Goal: Task Accomplishment & Management: Complete application form

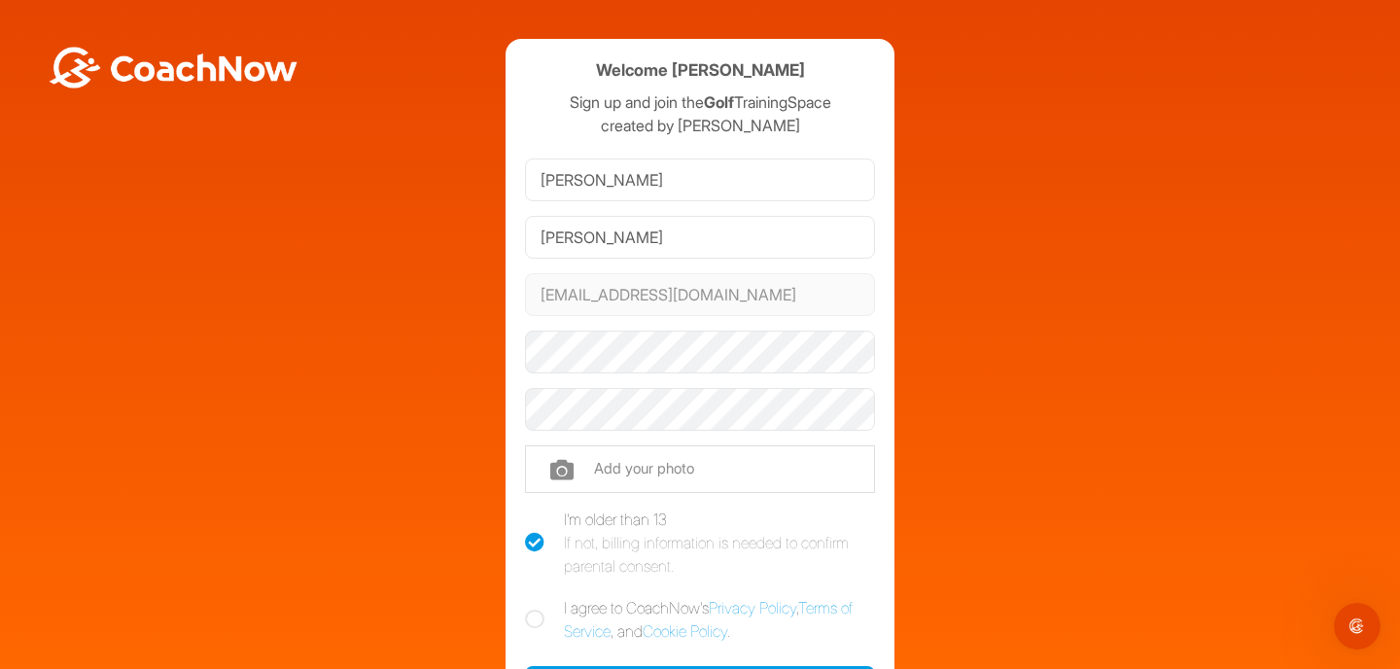
scroll to position [101, 0]
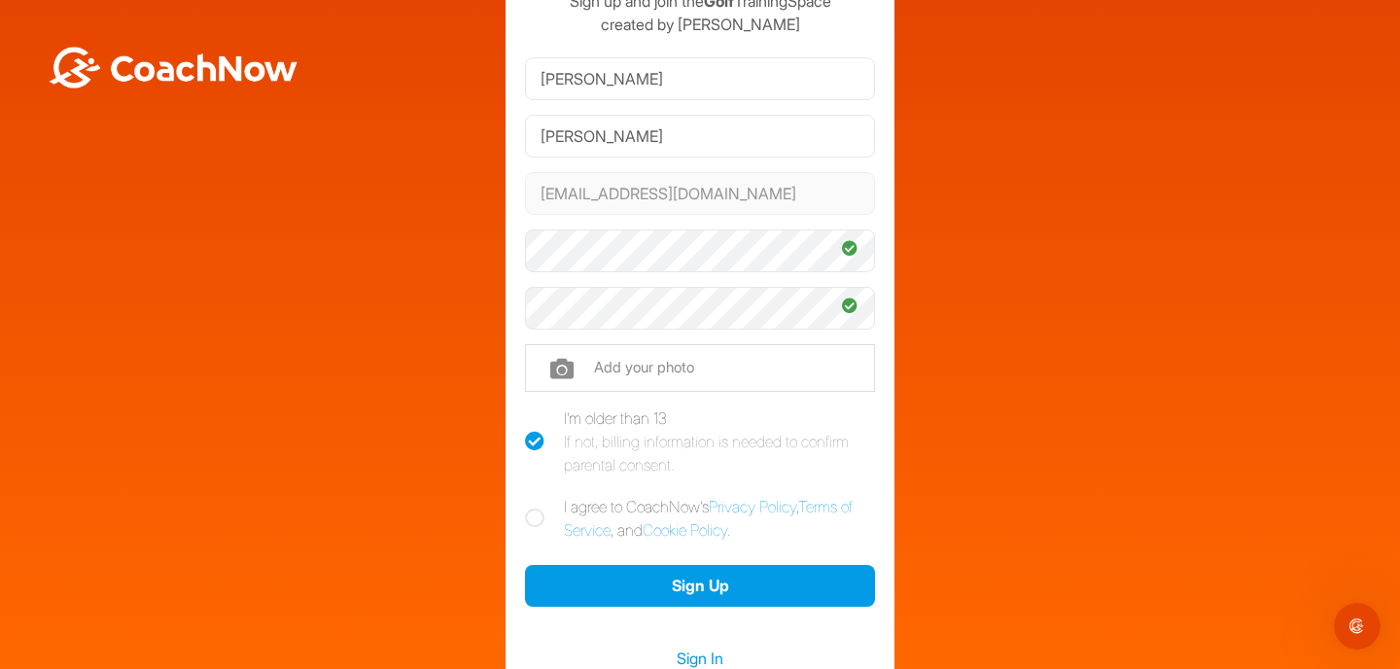
click at [538, 508] on label "I agree to CoachNow's Privacy Policy , Terms of Service , and Cookie Policy ." at bounding box center [700, 518] width 350 height 47
click at [538, 508] on input "I agree to CoachNow's Privacy Policy , Terms of Service , and Cookie Policy ." at bounding box center [531, 501] width 13 height 13
checkbox input "true"
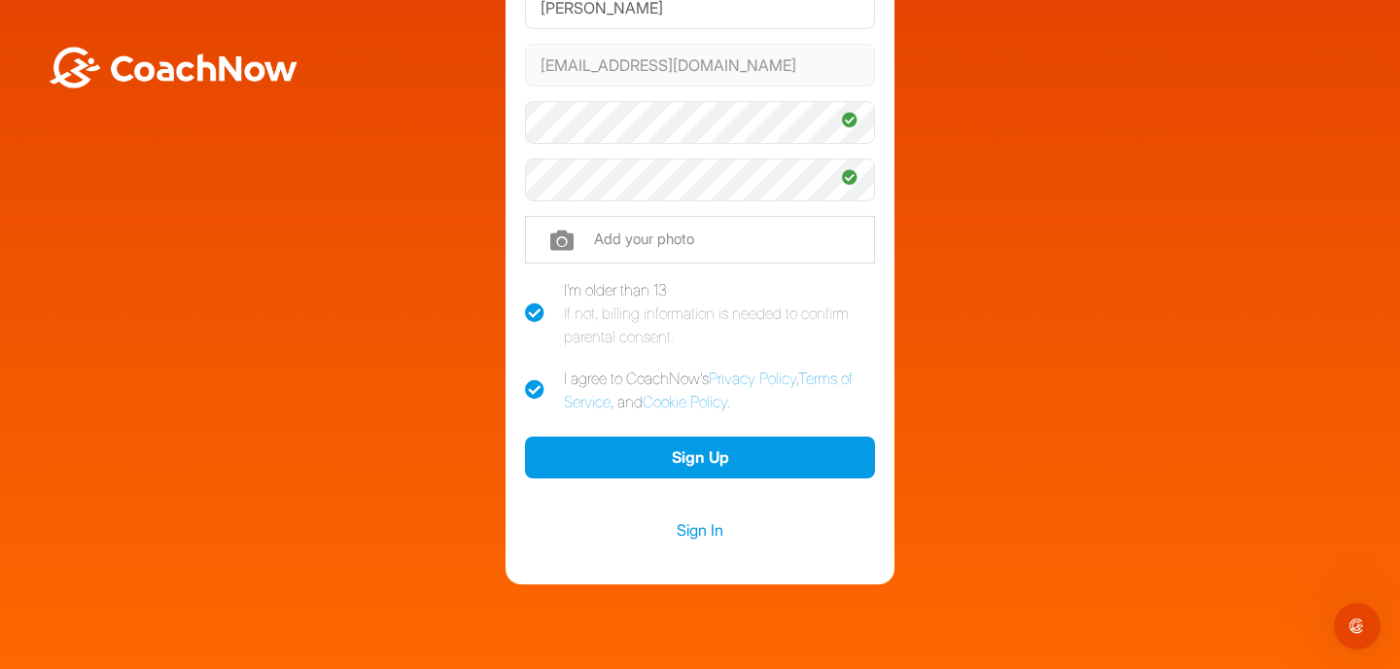
scroll to position [240, 0]
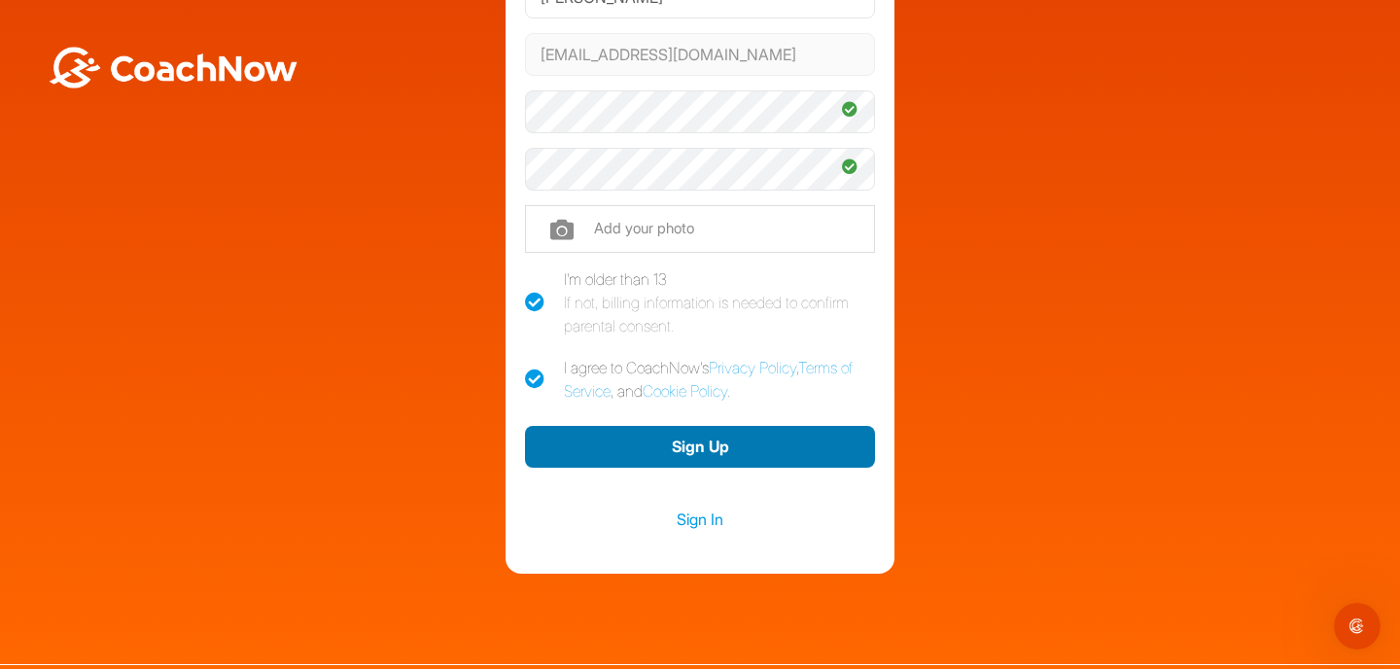
click at [625, 451] on button "Sign Up" at bounding box center [700, 447] width 350 height 42
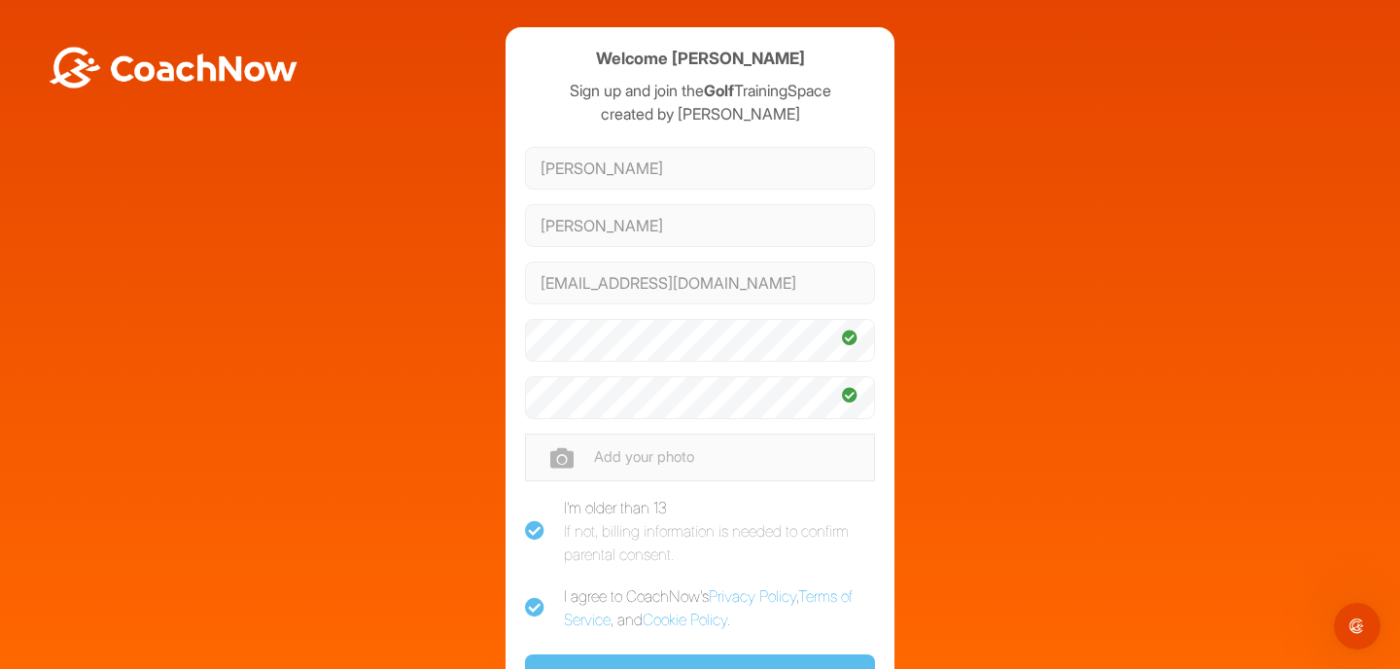
scroll to position [0, 0]
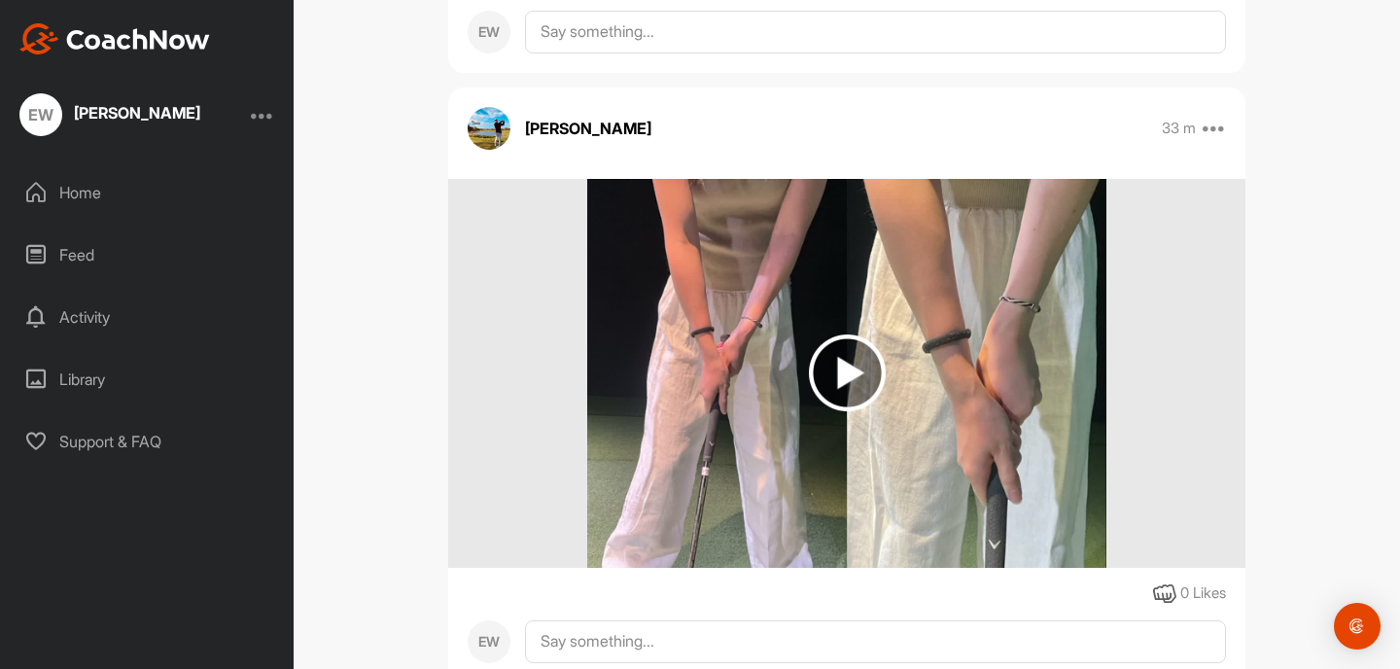
scroll to position [379, 0]
